Goal: Information Seeking & Learning: Find specific fact

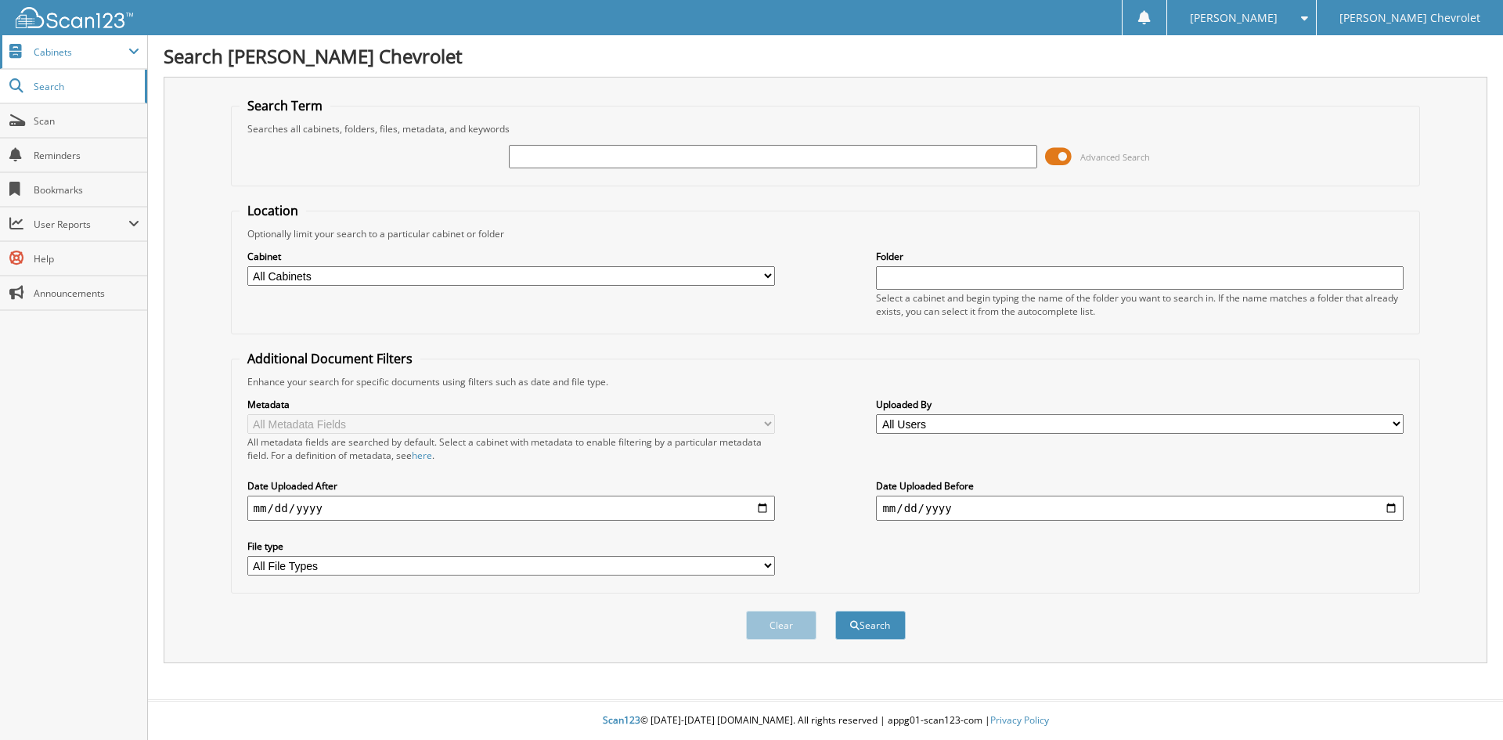
click at [58, 50] on span "Cabinets" at bounding box center [81, 51] width 95 height 13
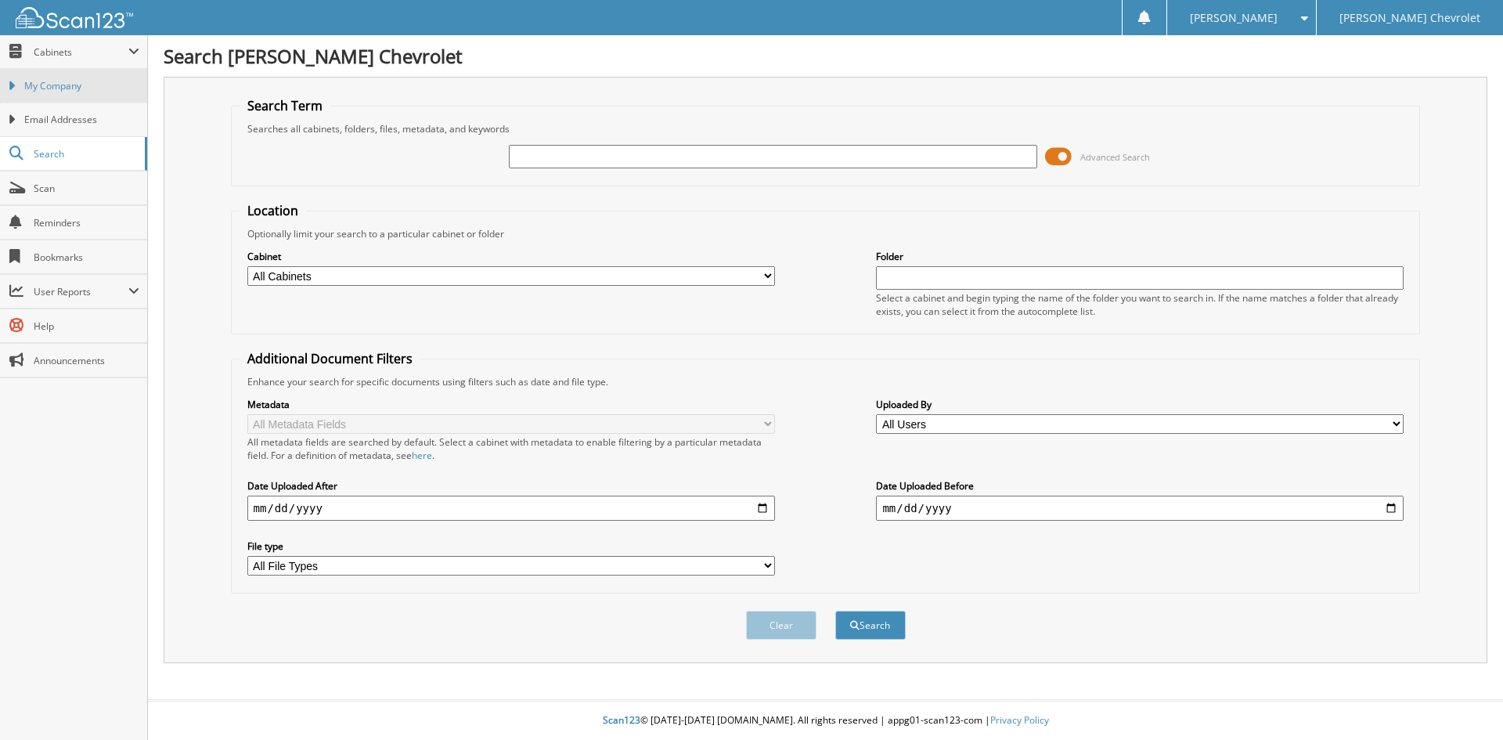
click at [67, 81] on span "My Company" at bounding box center [81, 86] width 115 height 14
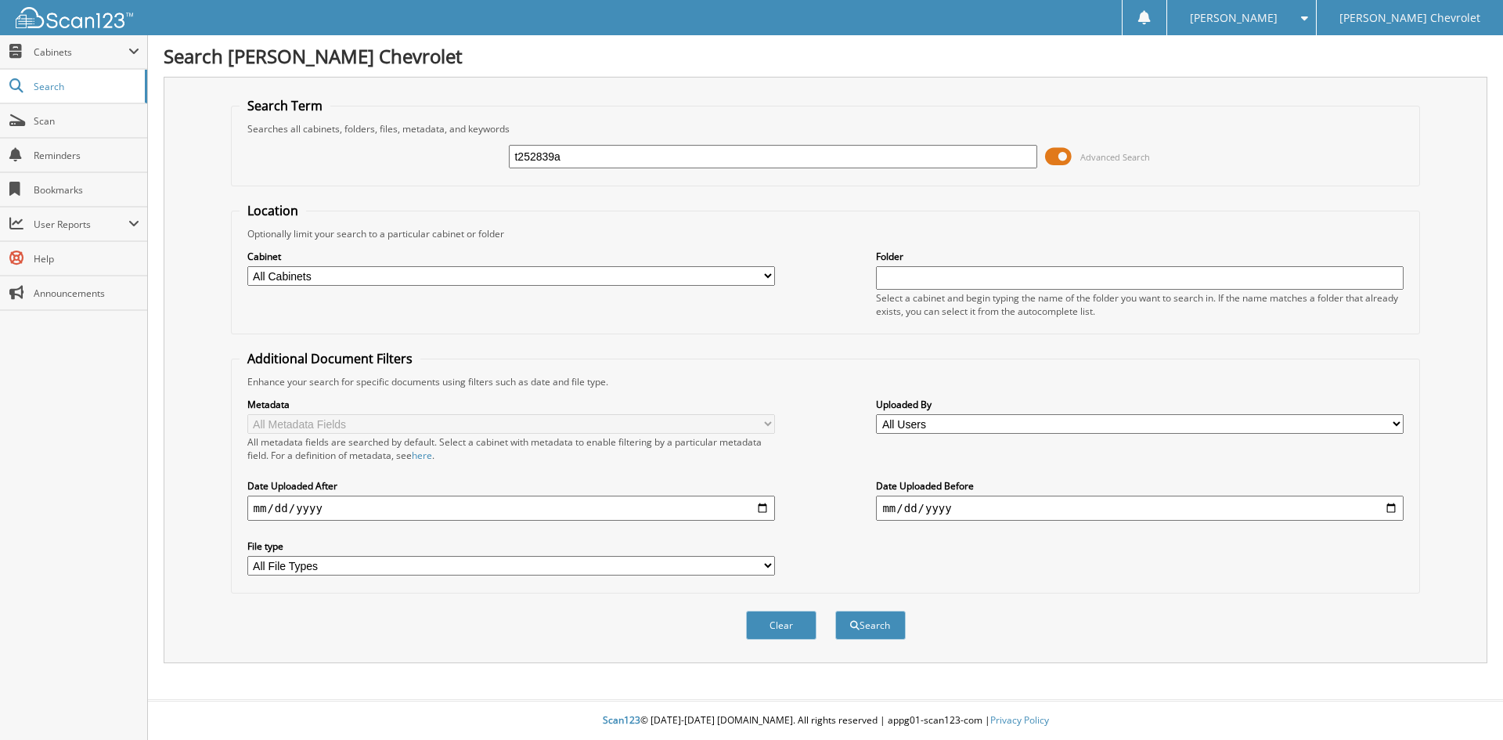
type input "t252839a"
click at [835, 611] on button "Search" at bounding box center [870, 625] width 70 height 29
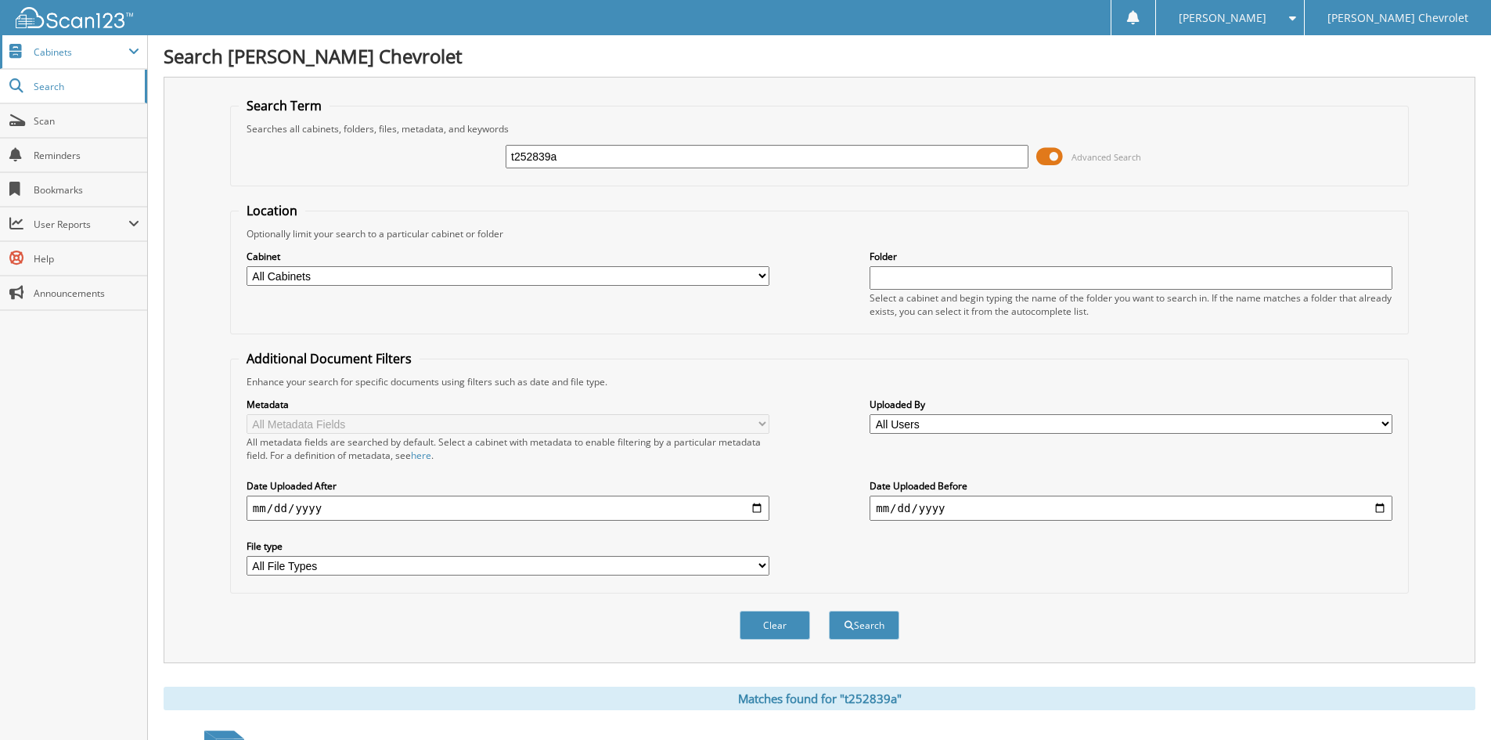
click at [69, 60] on span "Cabinets" at bounding box center [73, 52] width 147 height 34
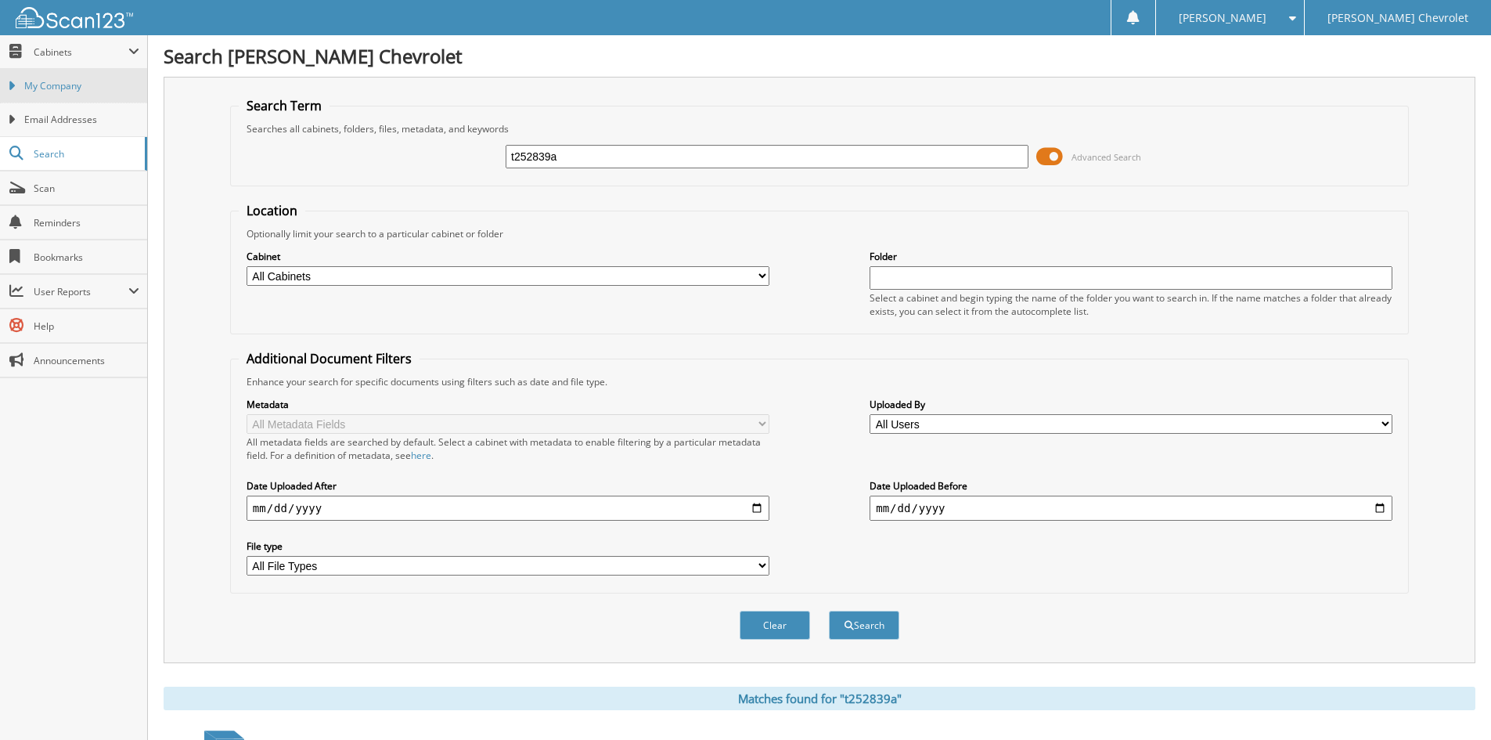
click at [79, 93] on link "My Company" at bounding box center [73, 86] width 147 height 34
